Goal: Information Seeking & Learning: Find specific fact

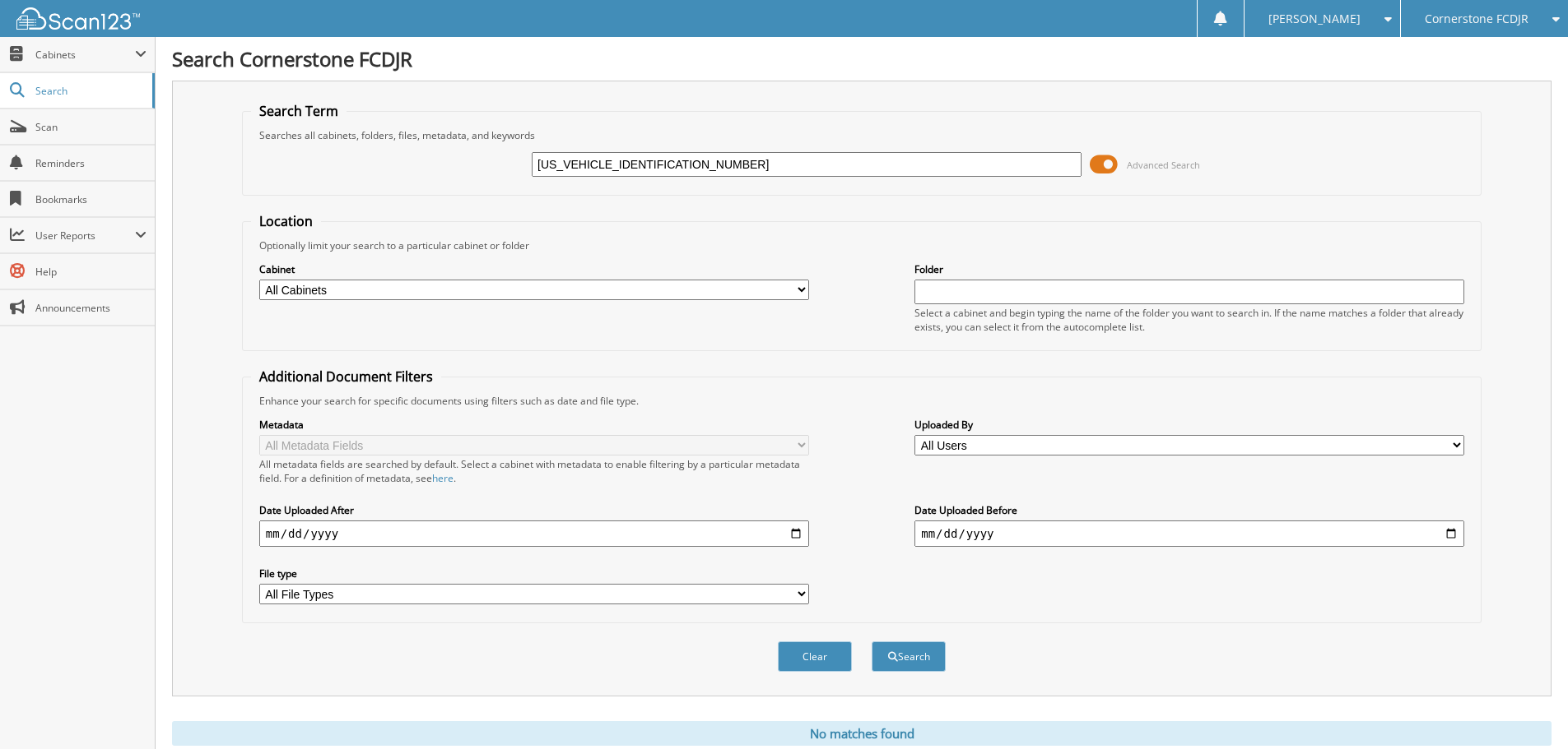
drag, startPoint x: 683, startPoint y: 167, endPoint x: 491, endPoint y: 140, distance: 193.9
click at [491, 139] on fieldset "Search Term Searches all cabinets, folders, files, metadata, and keywords KNDPU…" at bounding box center [861, 149] width 1239 height 94
click at [549, 164] on input "text" at bounding box center [806, 164] width 549 height 24
type input "[US_VEHICLE_IDENTIFICATION_NUMBER]"
click at [872, 641] on button "Search" at bounding box center [909, 656] width 74 height 30
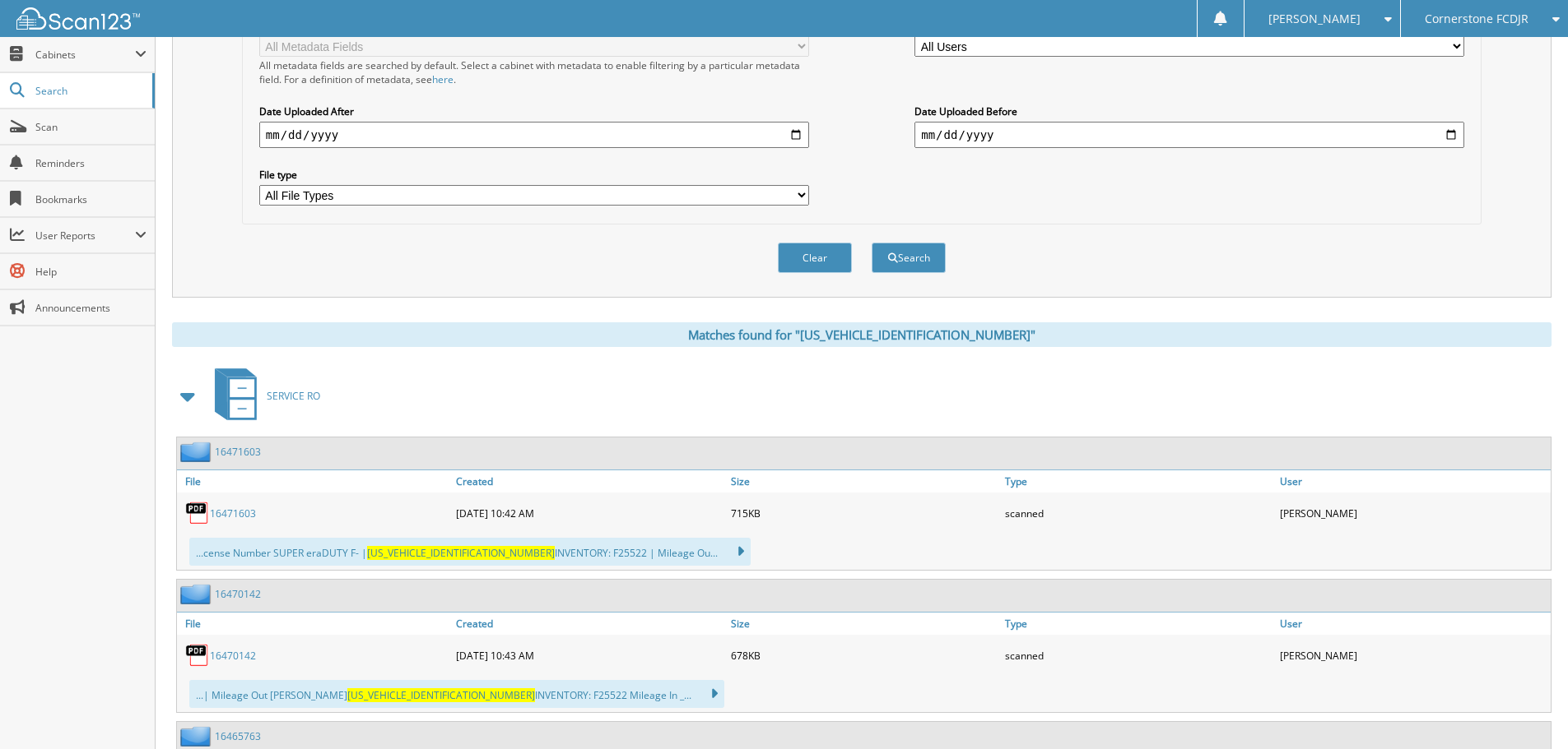
scroll to position [411, 0]
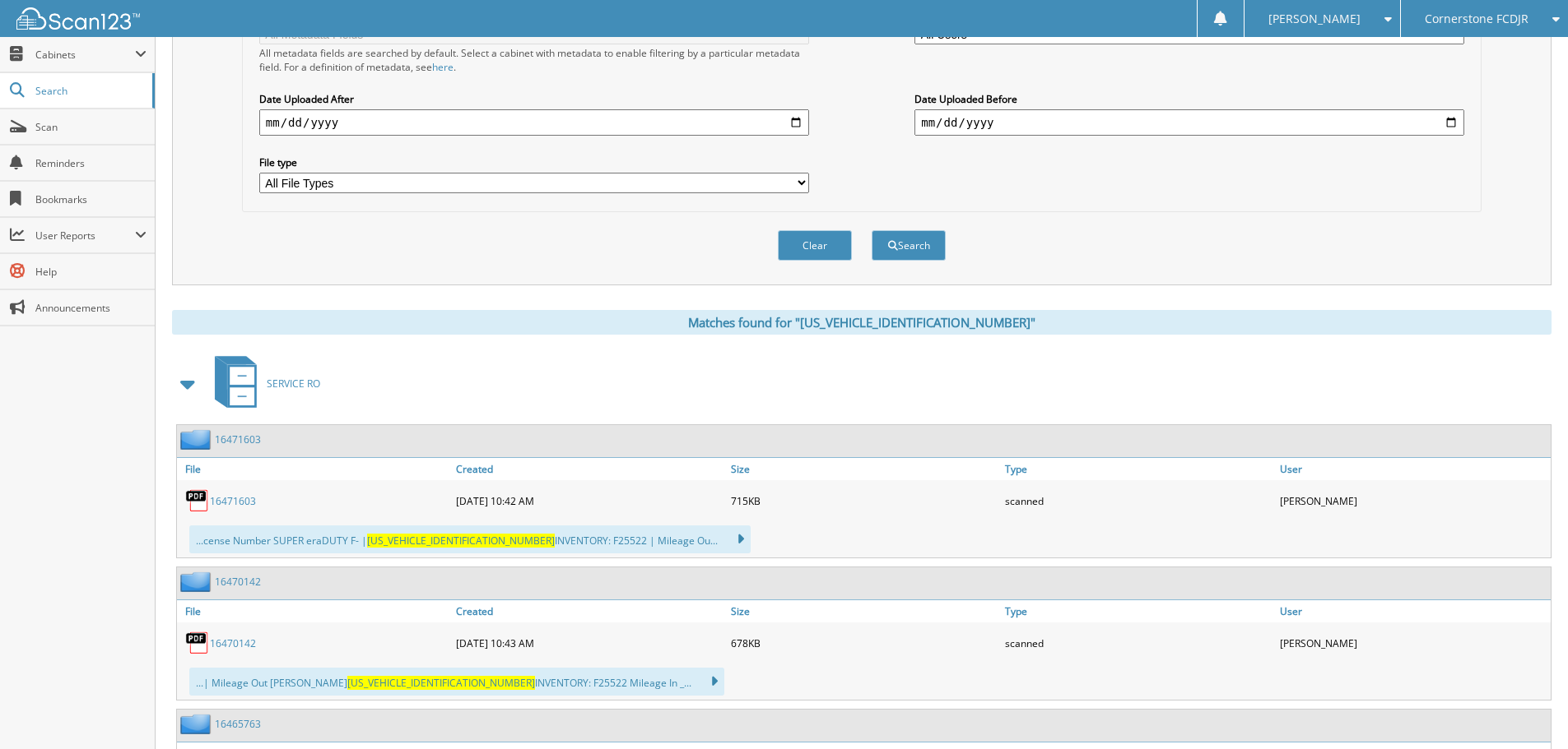
click at [275, 383] on span "SERVICE RO" at bounding box center [293, 384] width 54 height 14
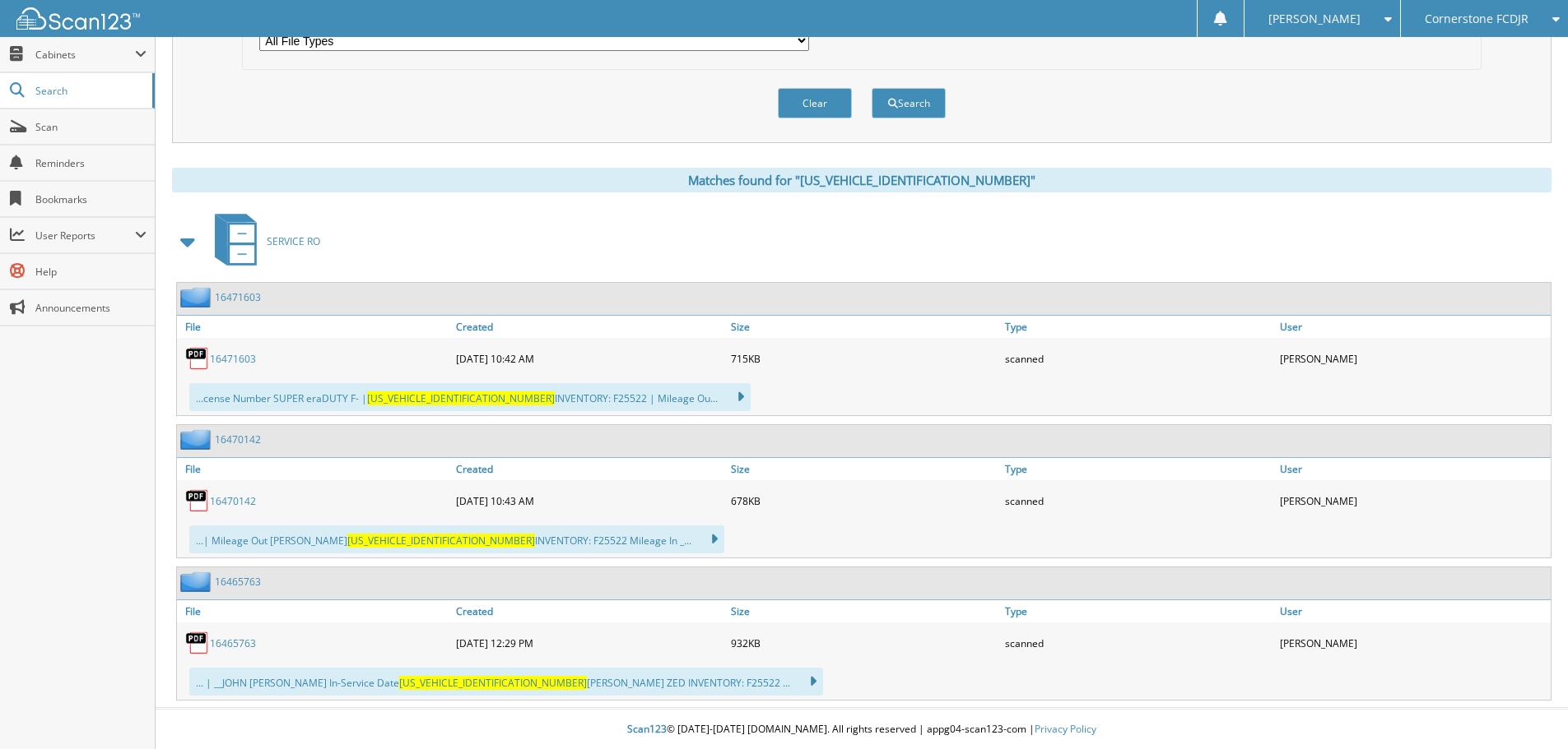
scroll to position [555, 0]
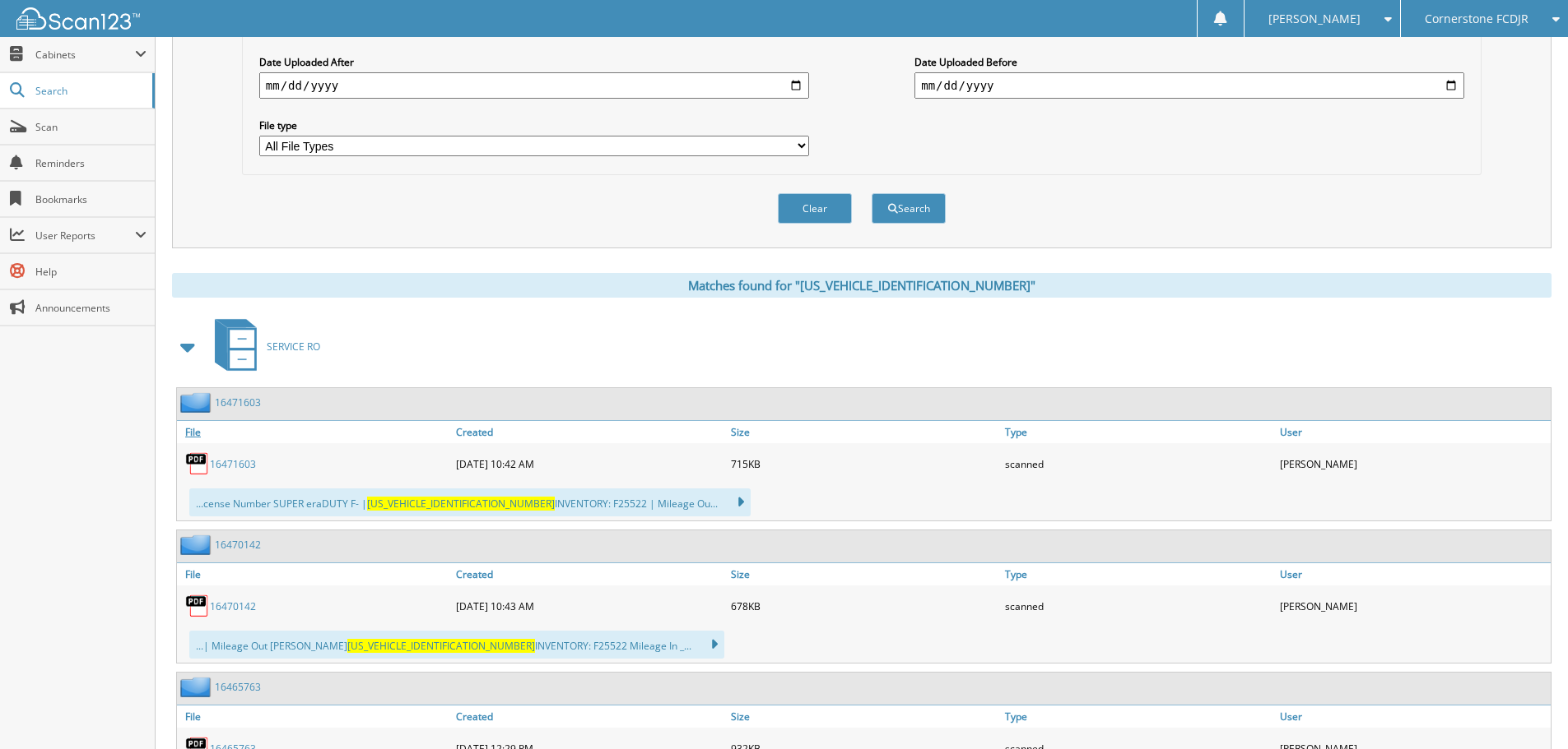
scroll to position [555, 0]
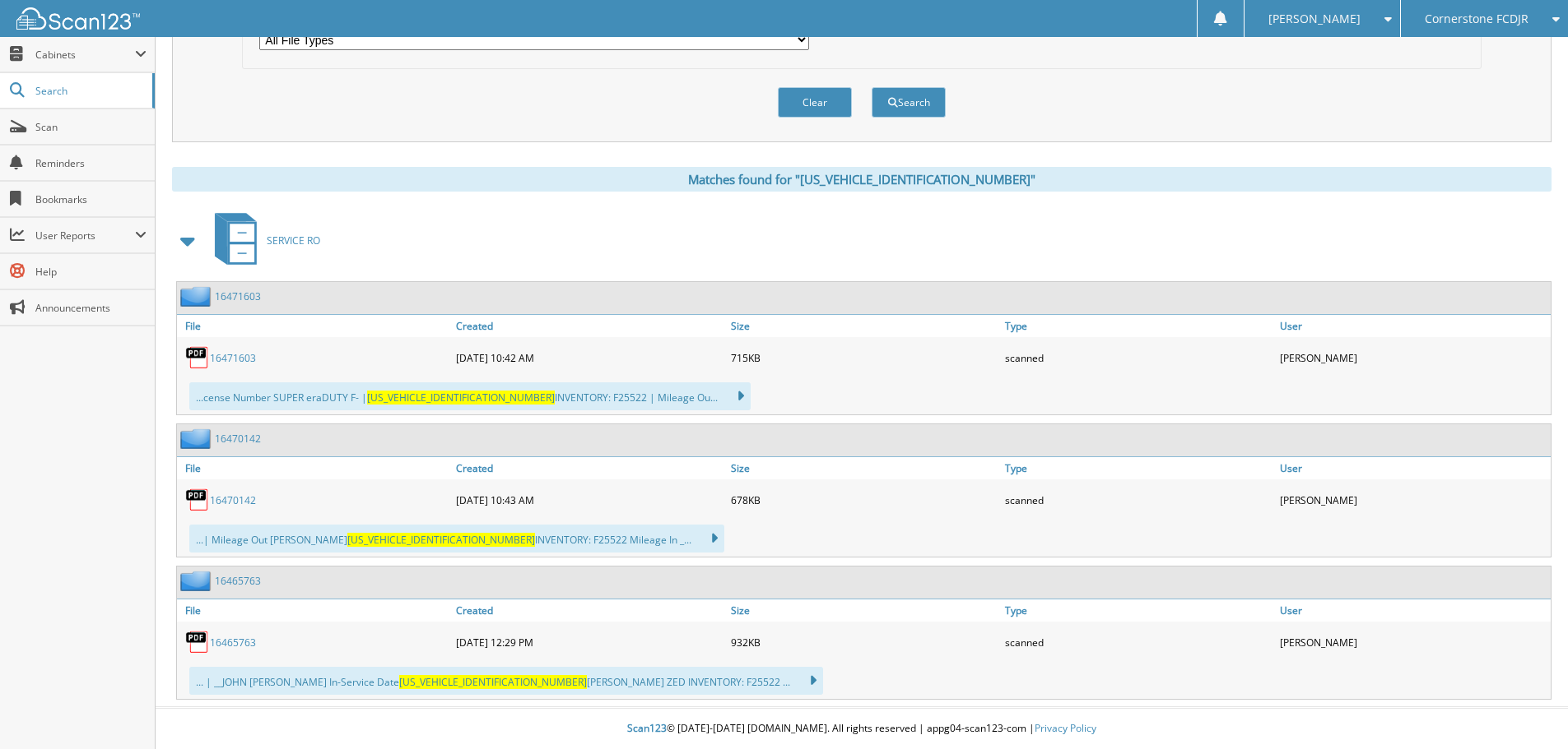
click at [240, 358] on link "16471603" at bounding box center [232, 358] width 46 height 14
click at [223, 499] on link "16470142" at bounding box center [232, 500] width 46 height 14
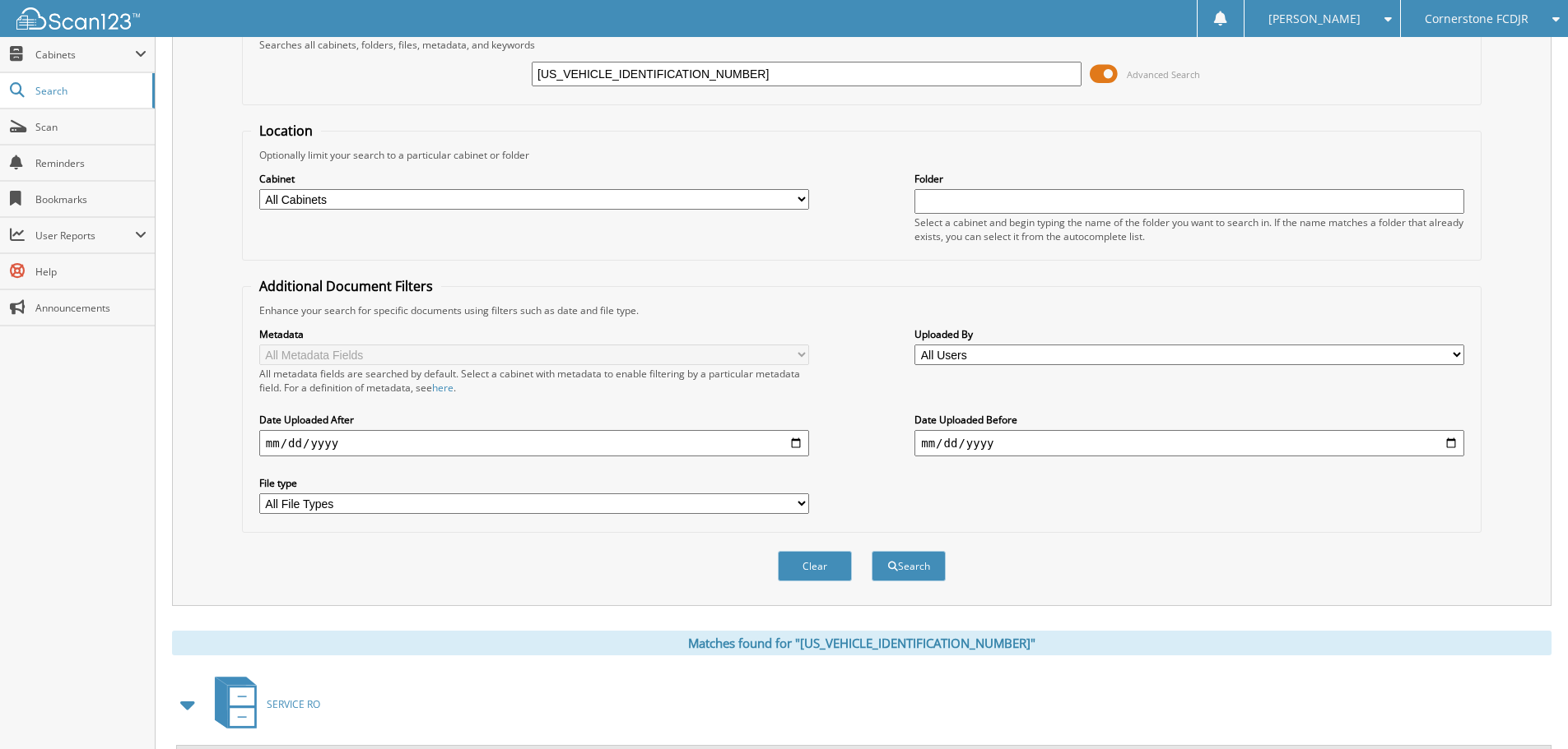
scroll to position [62, 0]
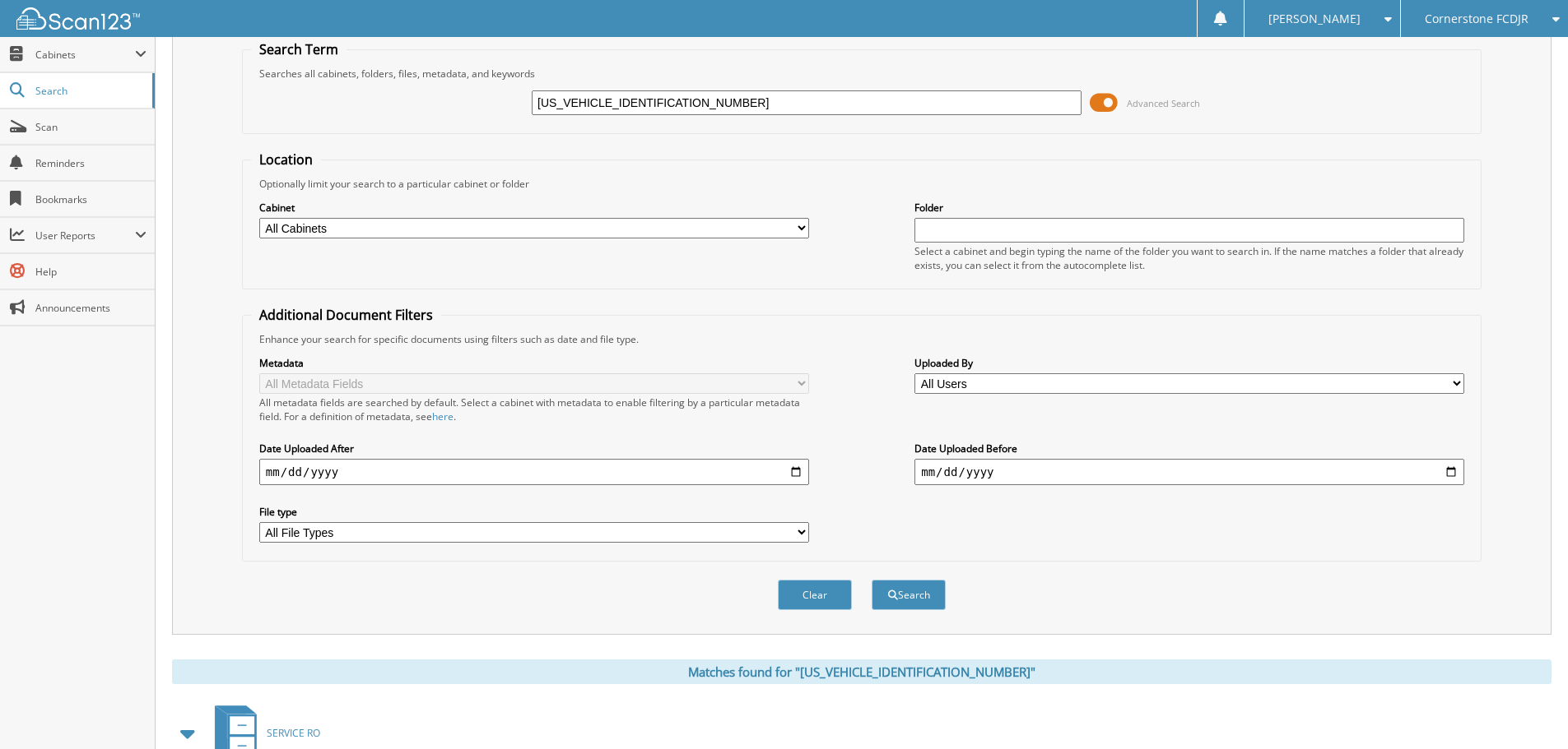
drag, startPoint x: 704, startPoint y: 95, endPoint x: 331, endPoint y: 107, distance: 373.2
click at [332, 105] on div "1FT8W3BM1SED96240 Advanced Search" at bounding box center [861, 102] width 1221 height 44
click at [331, 109] on div "1FT8W3BM1SED96240 Advanced Search" at bounding box center [861, 102] width 1221 height 44
drag, startPoint x: 684, startPoint y: 106, endPoint x: 379, endPoint y: 104, distance: 305.0
click at [386, 95] on div "1FT8W3BM1SED96240 Advanced Search" at bounding box center [861, 102] width 1221 height 44
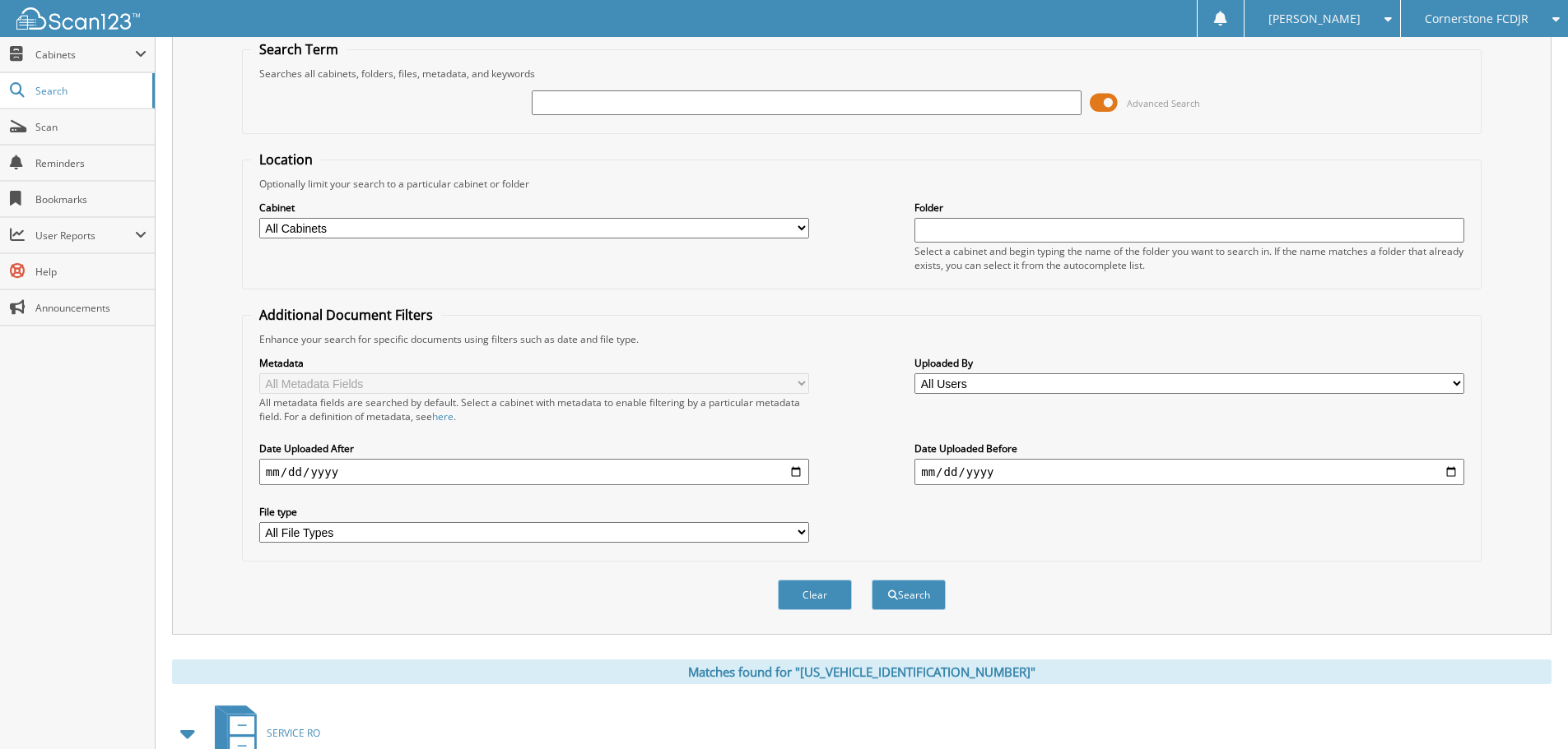
click at [544, 95] on input "text" at bounding box center [806, 102] width 549 height 24
paste input "1FM5K8GC3LGD04252"
type input "1FM5K8GC3LGD04252"
click at [896, 600] on button "Search" at bounding box center [909, 594] width 74 height 30
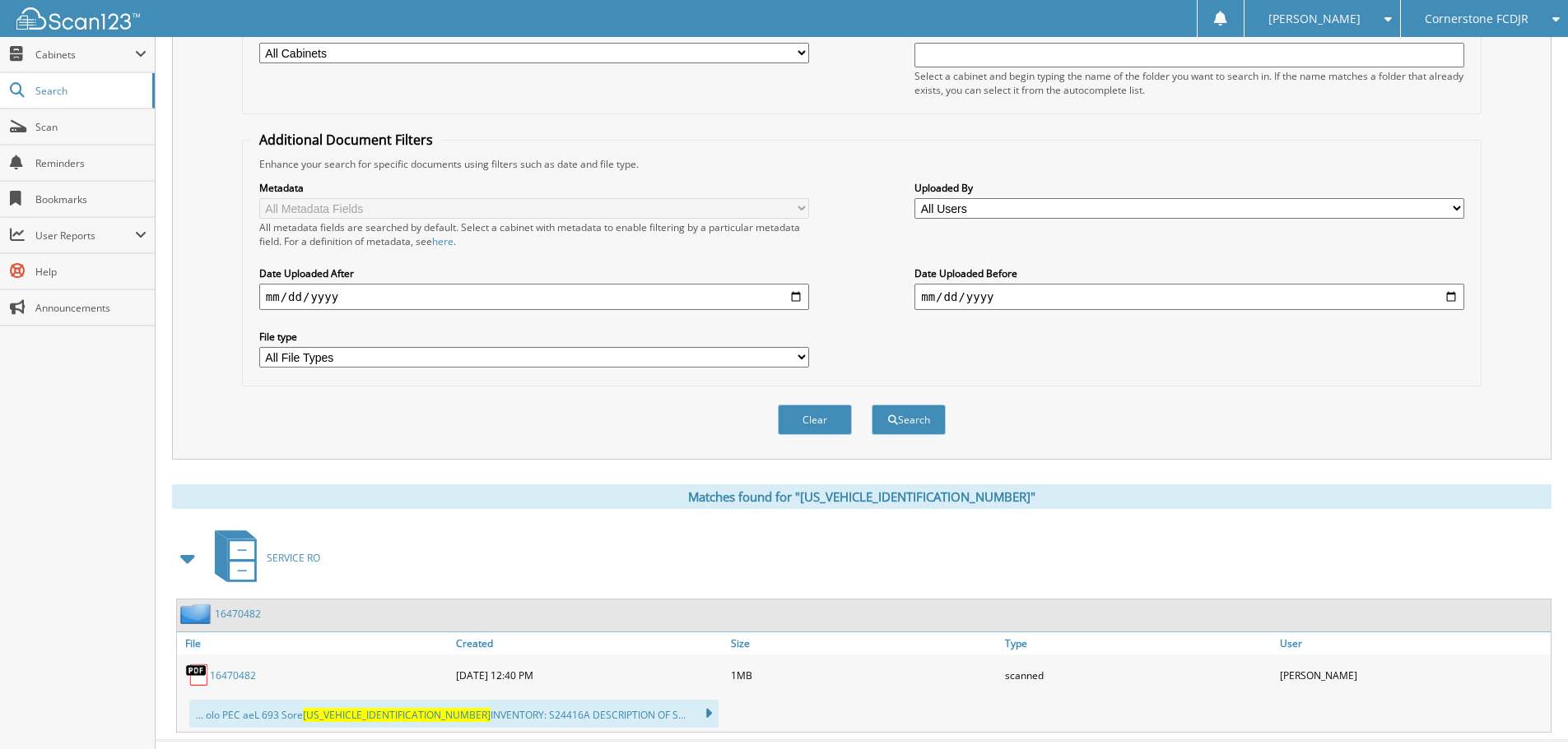
scroll to position [270, 0]
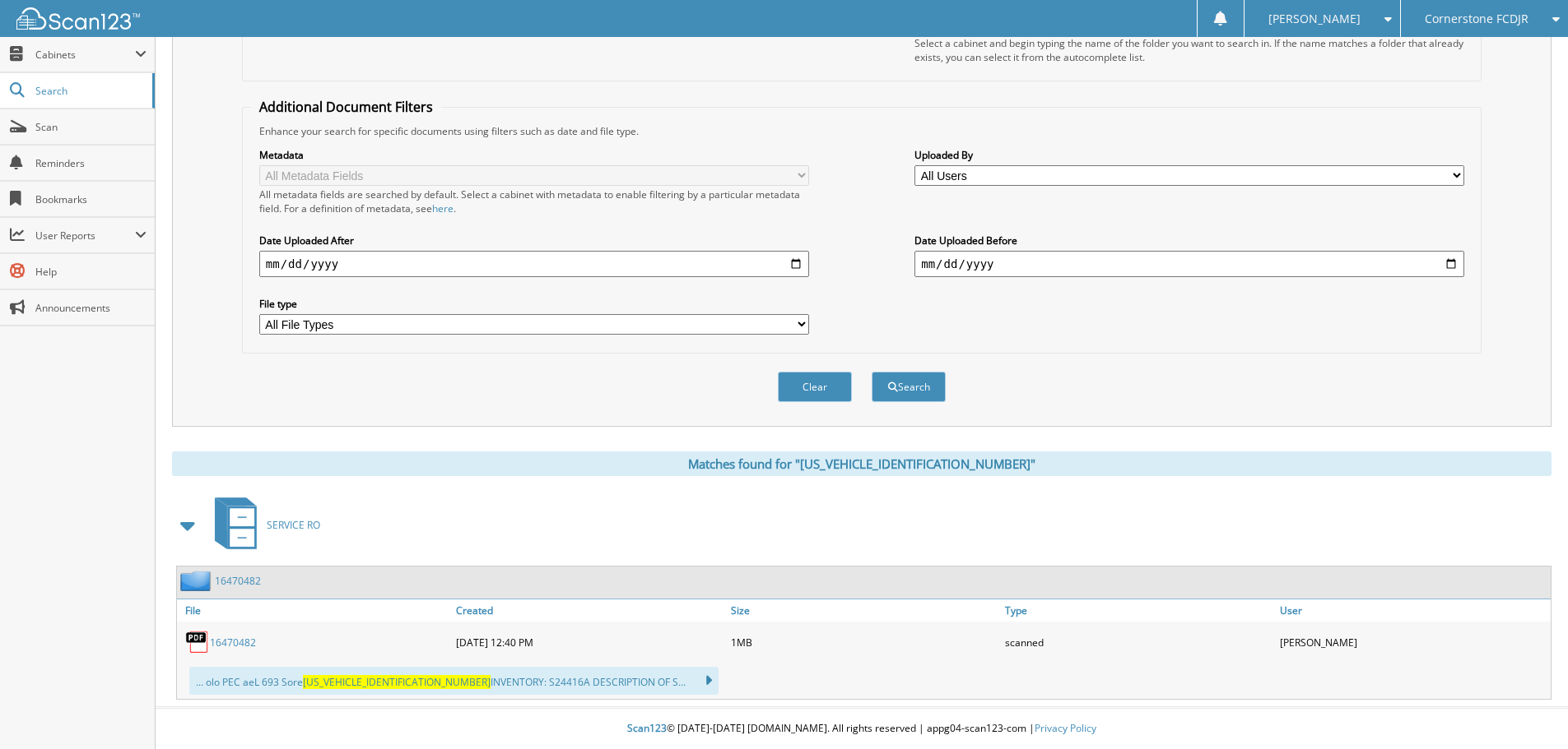
click at [231, 641] on link "16470482" at bounding box center [232, 642] width 46 height 14
